Goal: Transaction & Acquisition: Purchase product/service

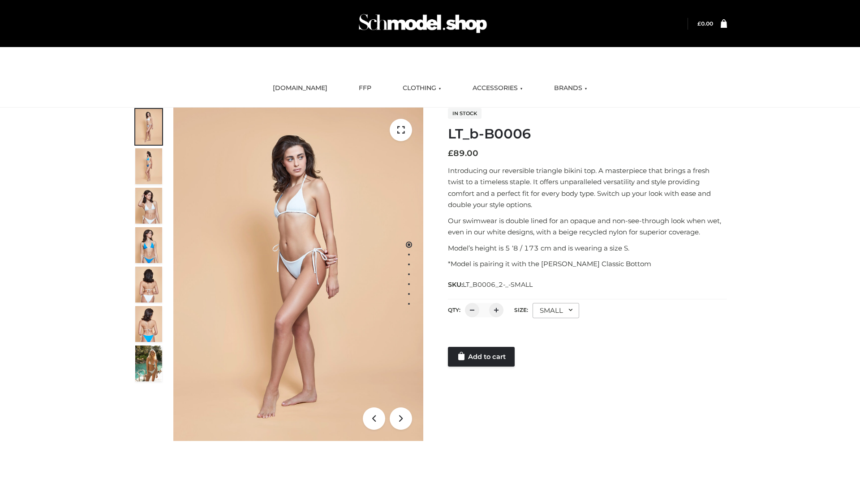
click at [482, 357] on link "Add to cart" at bounding box center [481, 357] width 67 height 20
